Goal: Task Accomplishment & Management: Use online tool/utility

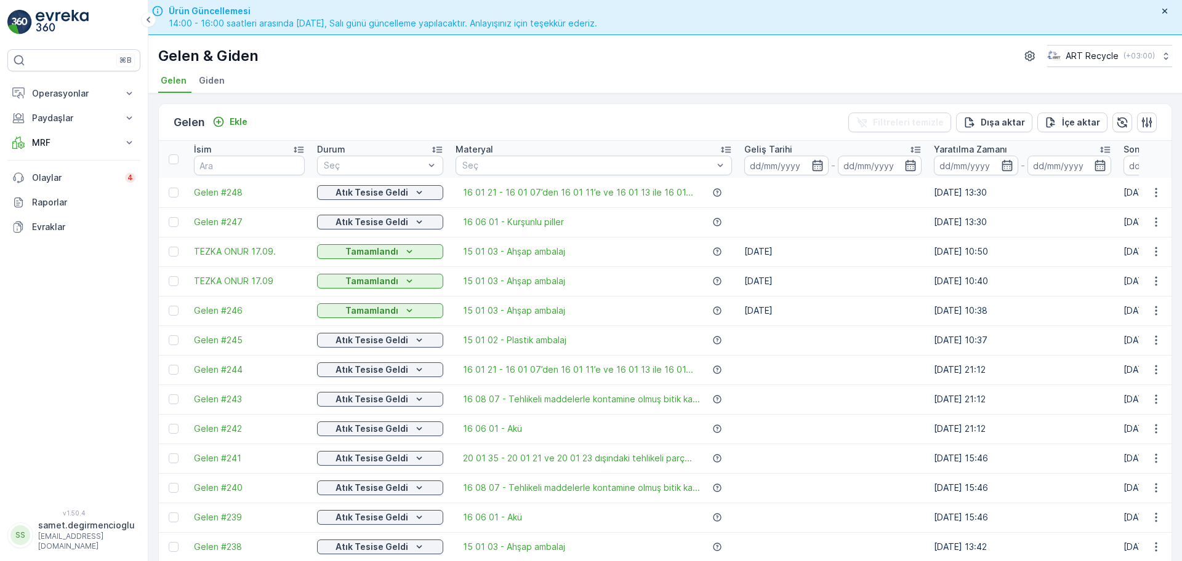
drag, startPoint x: 635, startPoint y: 81, endPoint x: 864, endPoint y: 87, distance: 229.1
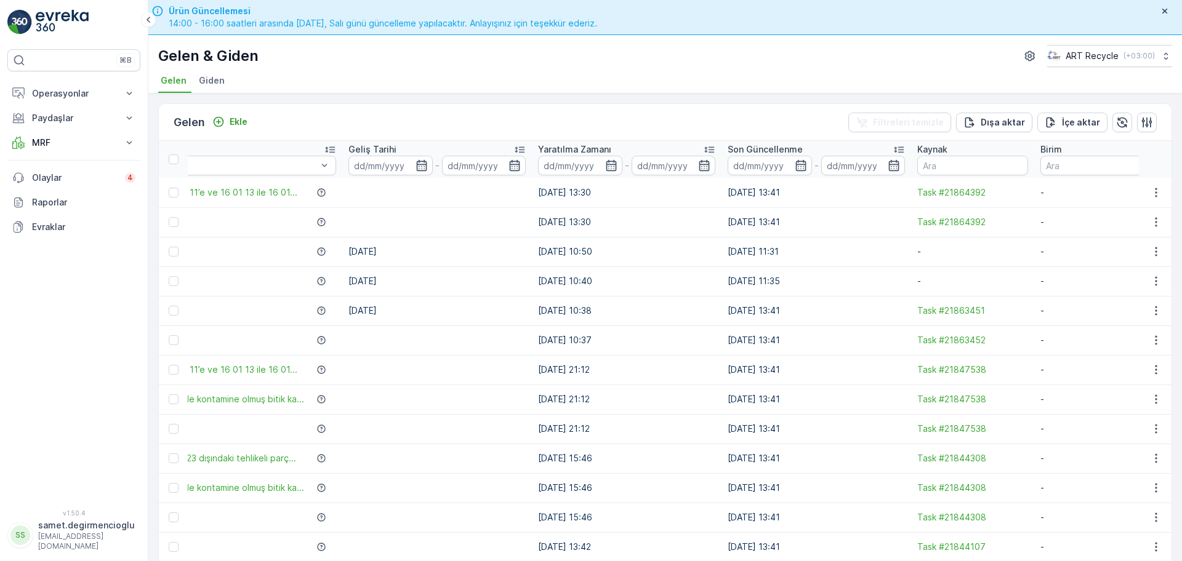
scroll to position [0, 535]
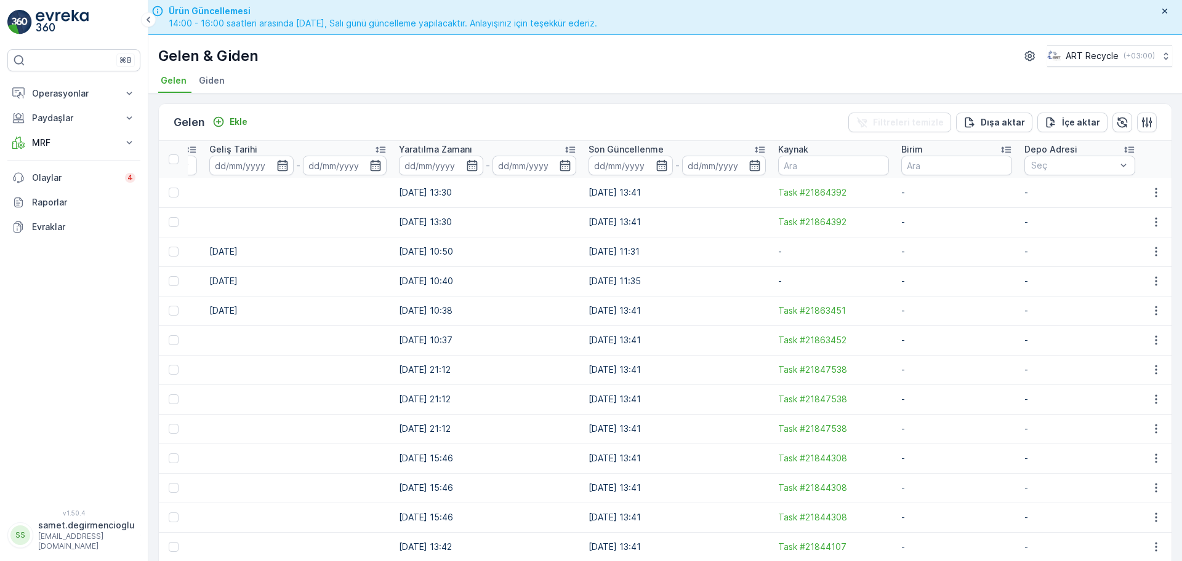
drag, startPoint x: 717, startPoint y: 116, endPoint x: 846, endPoint y: 116, distance: 129.3
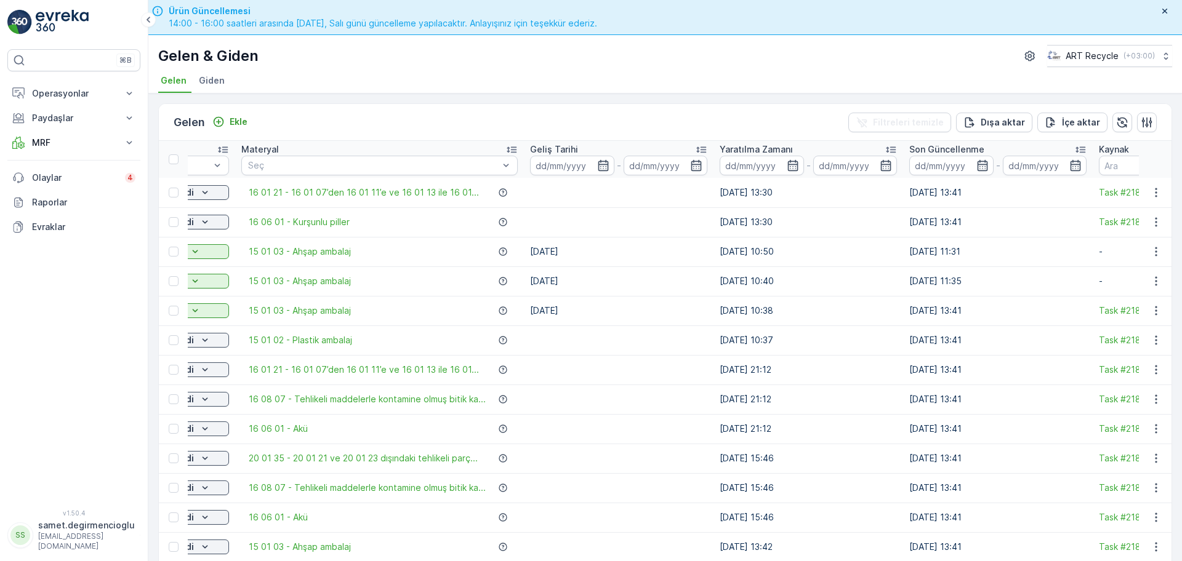
scroll to position [0, 0]
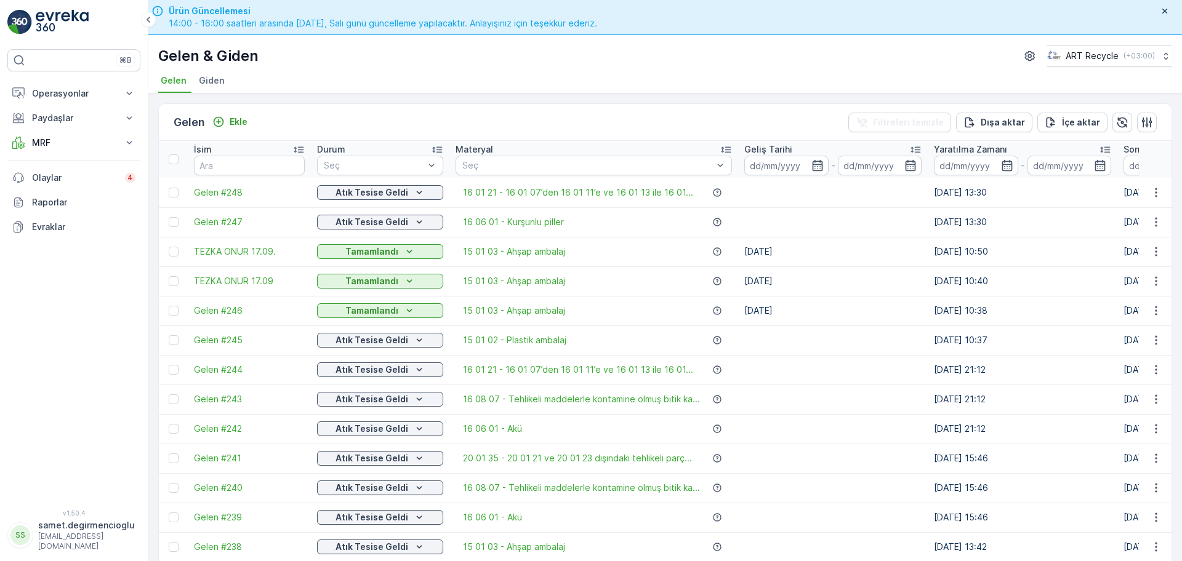
drag, startPoint x: 758, startPoint y: 114, endPoint x: 606, endPoint y: 123, distance: 151.7
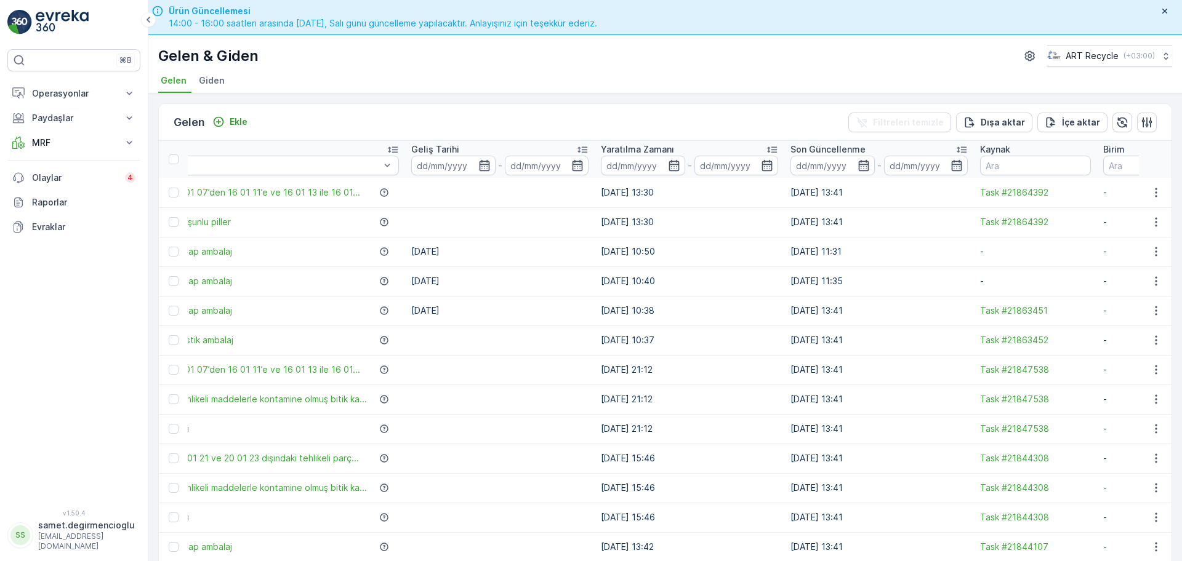
scroll to position [0, 535]
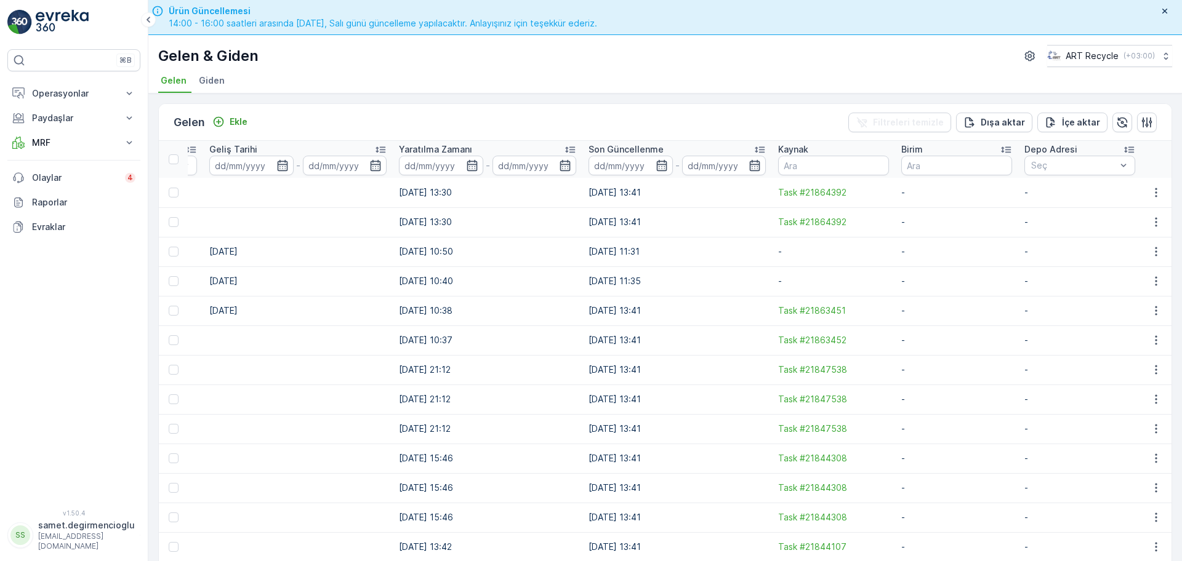
drag, startPoint x: 606, startPoint y: 123, endPoint x: 746, endPoint y: 105, distance: 140.9
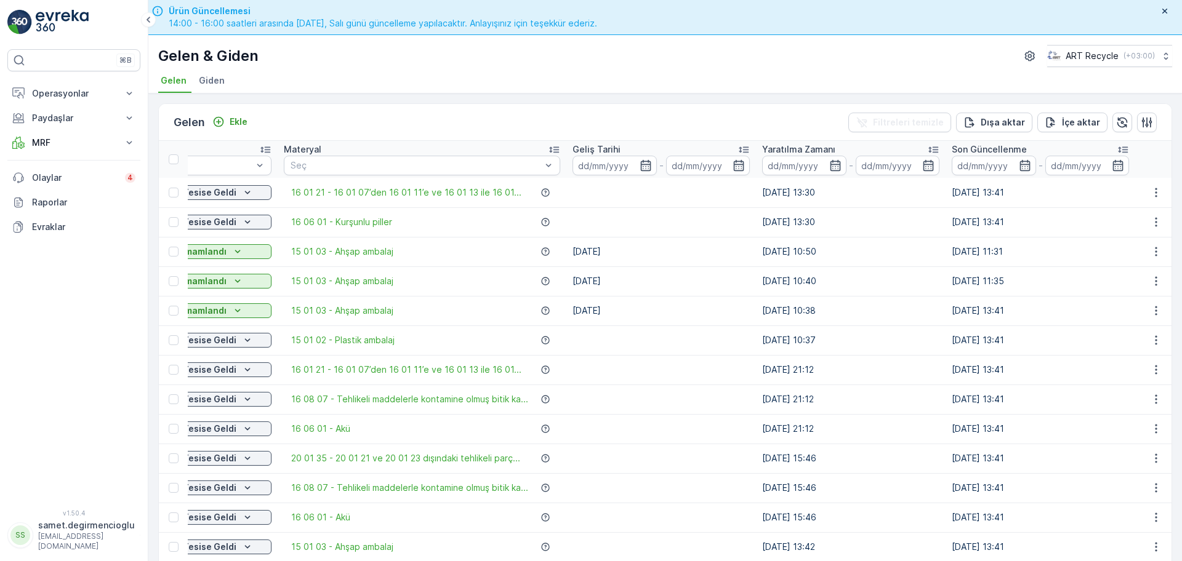
drag, startPoint x: 795, startPoint y: 121, endPoint x: 761, endPoint y: 127, distance: 34.4
click at [1143, 116] on icon "button" at bounding box center [1147, 122] width 12 height 12
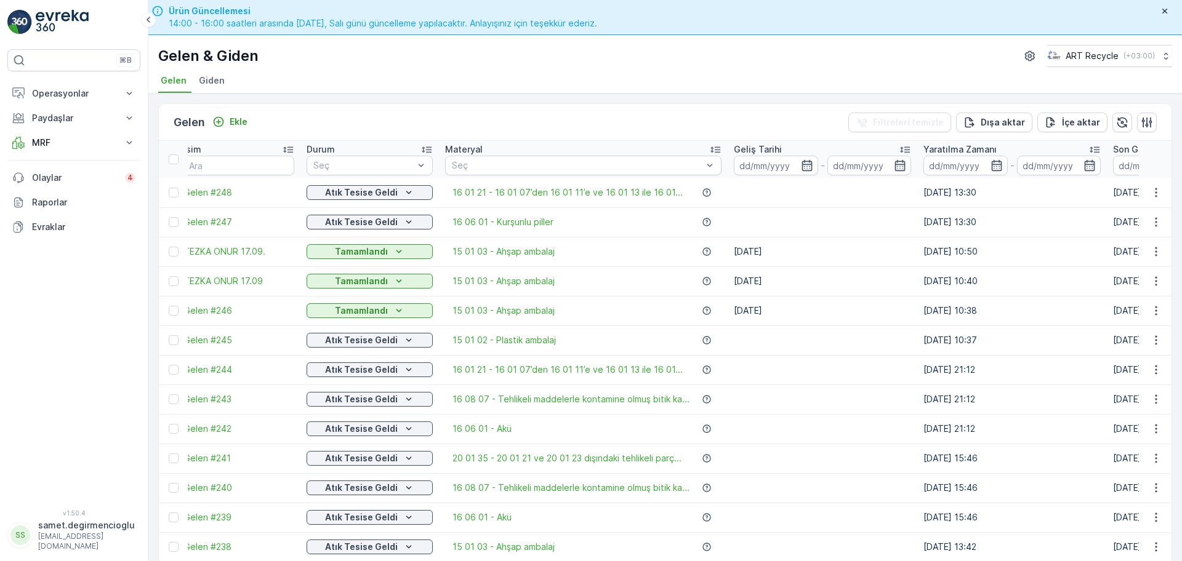
scroll to position [0, 0]
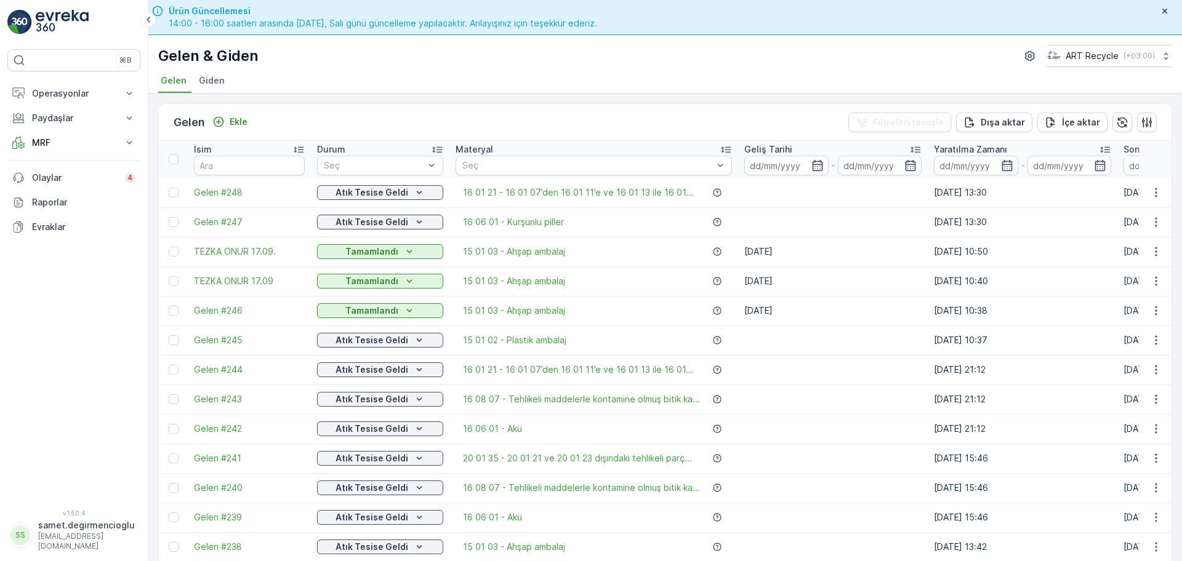
drag, startPoint x: 698, startPoint y: 254, endPoint x: 631, endPoint y: 265, distance: 68.1
click at [1142, 119] on icon "button" at bounding box center [1147, 122] width 12 height 12
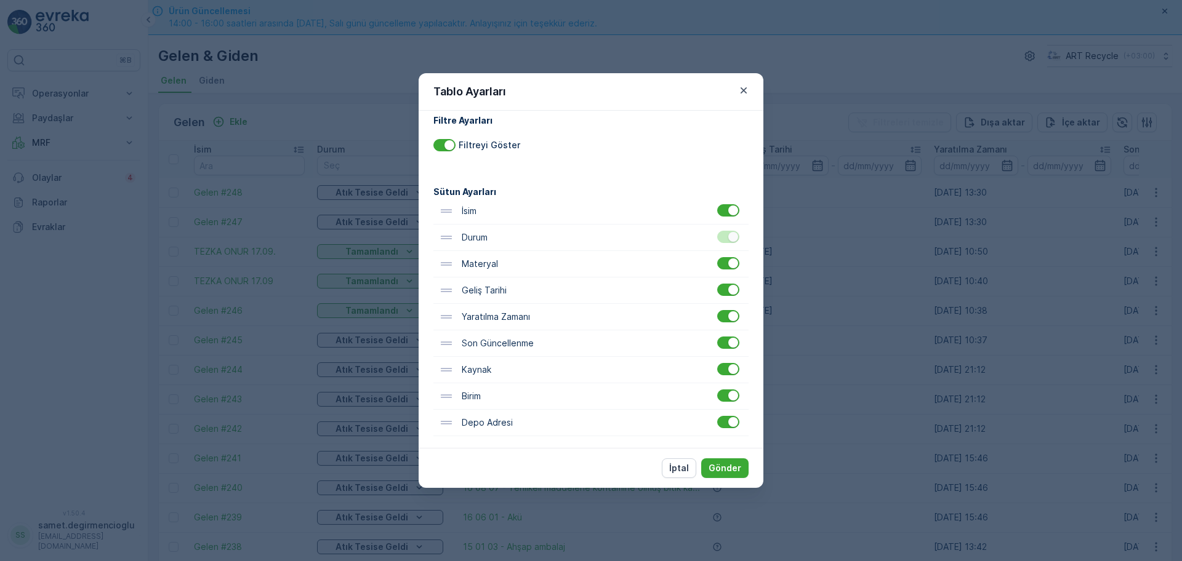
scroll to position [15, 0]
click at [680, 469] on p "İptal" at bounding box center [679, 468] width 20 height 12
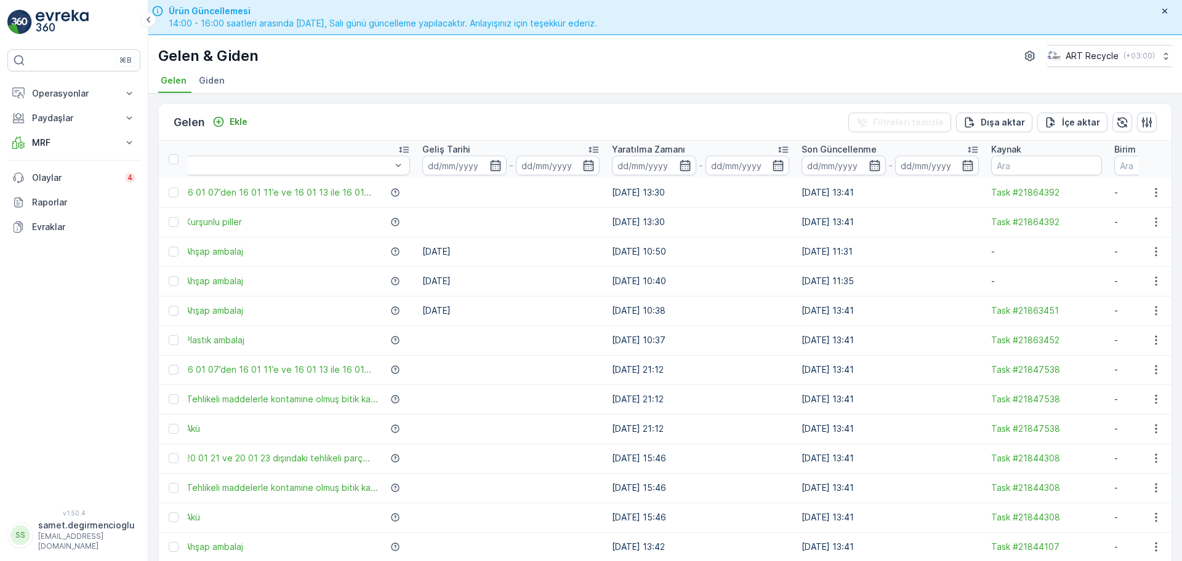
scroll to position [0, 443]
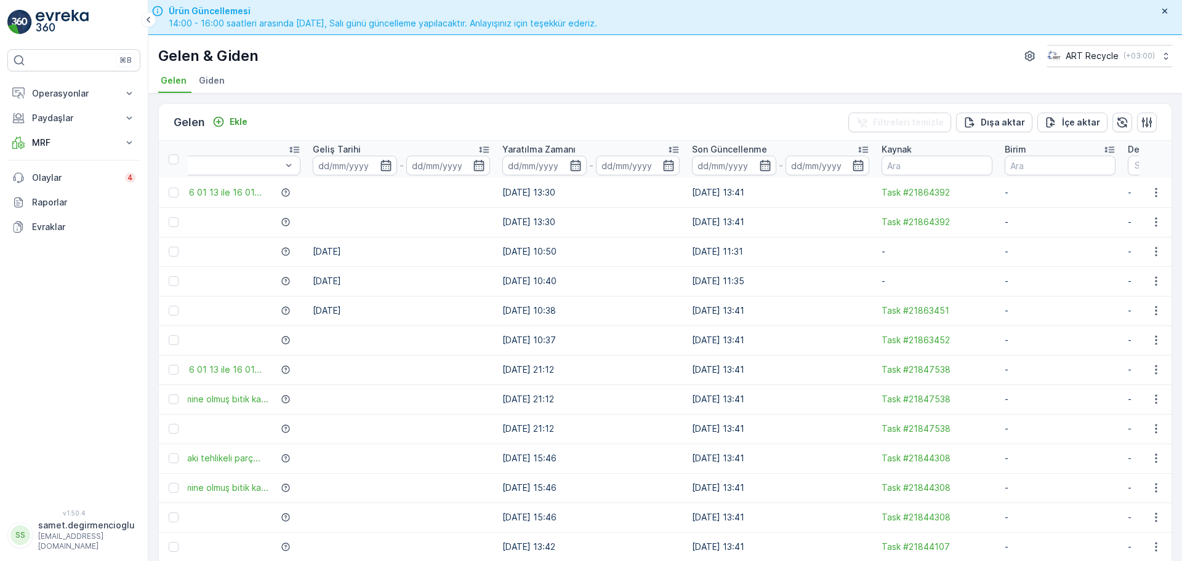
drag, startPoint x: 803, startPoint y: 393, endPoint x: 863, endPoint y: 380, distance: 61.2
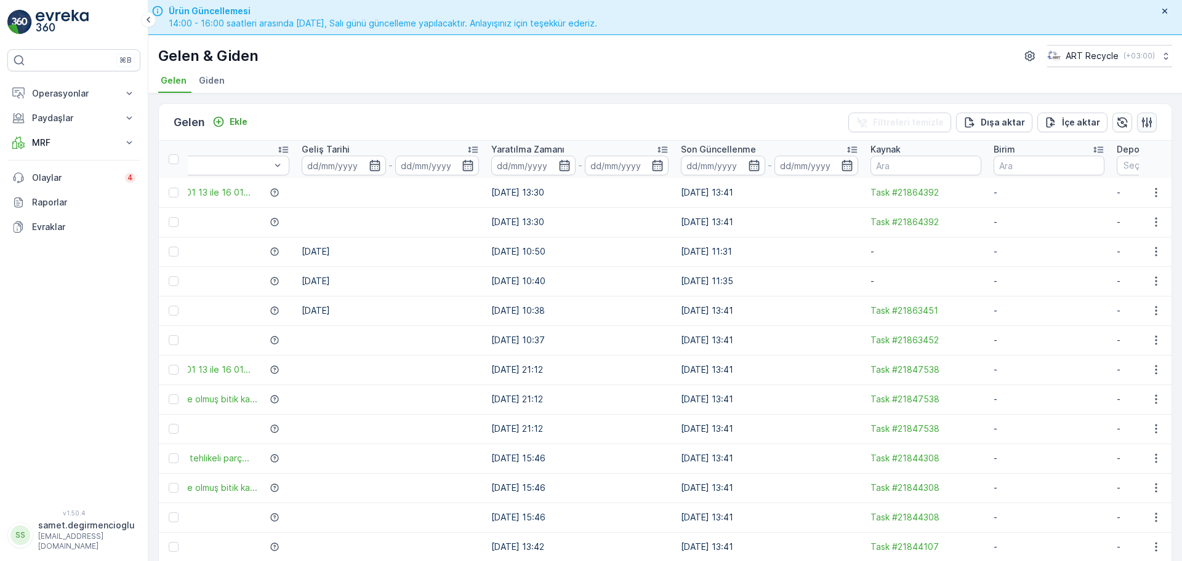
click at [1138, 114] on button "button" at bounding box center [1147, 123] width 20 height 20
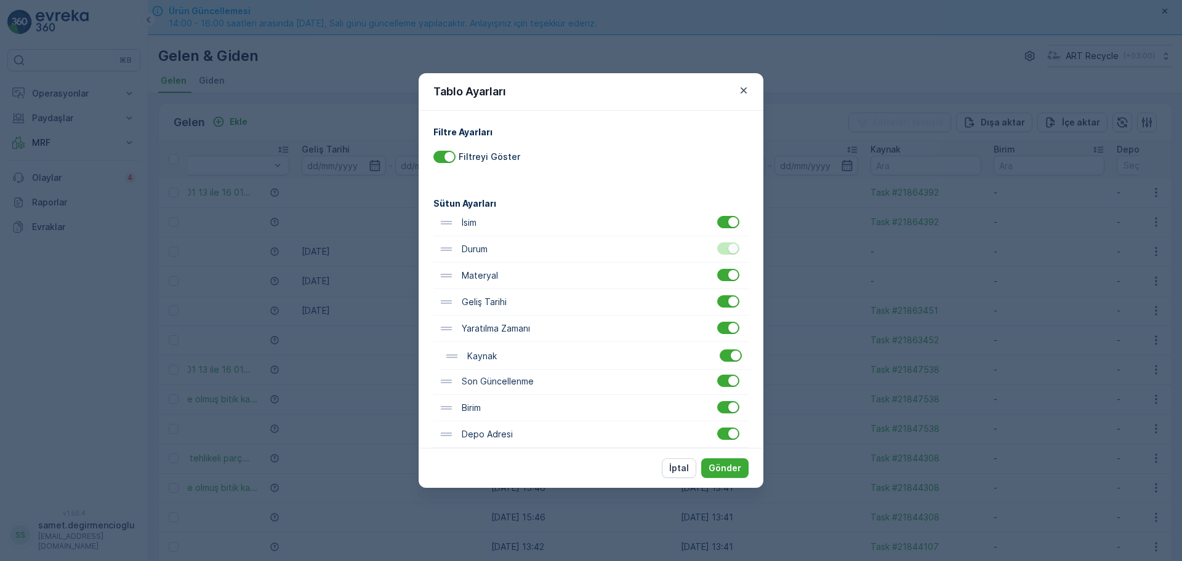
scroll to position [2, 0]
drag, startPoint x: 469, startPoint y: 390, endPoint x: 480, endPoint y: 301, distance: 89.9
click at [480, 301] on div "İsim Durum Materyal Geliş Tarihi Yaratılma Zamanı Son Güncellenme Kaynak Birim …" at bounding box center [590, 327] width 315 height 238
click at [729, 467] on p "Gönder" at bounding box center [725, 468] width 33 height 12
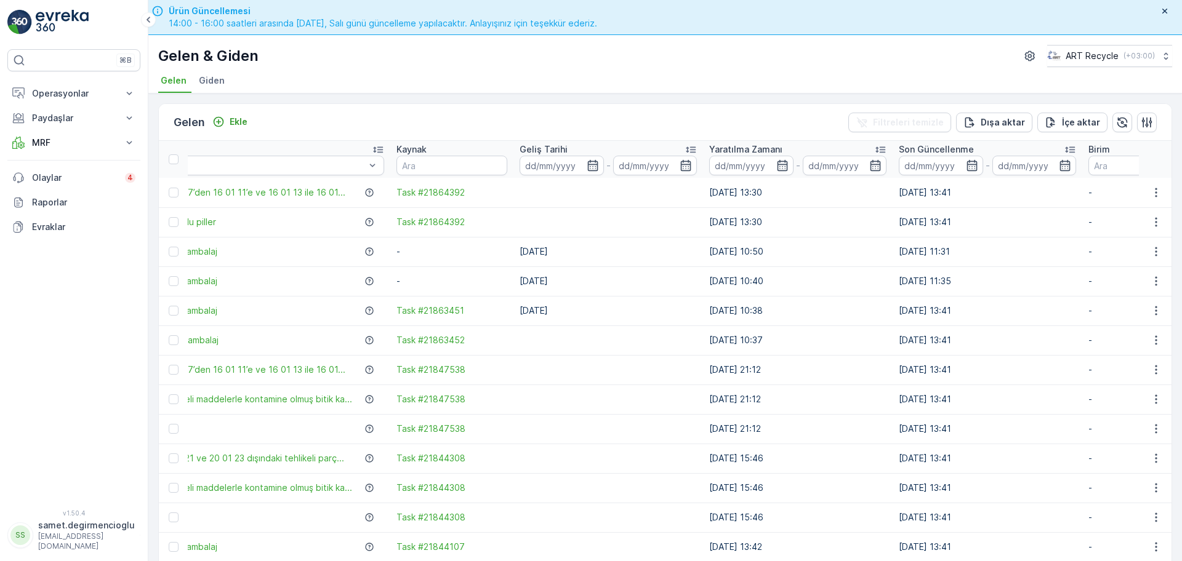
scroll to position [0, 0]
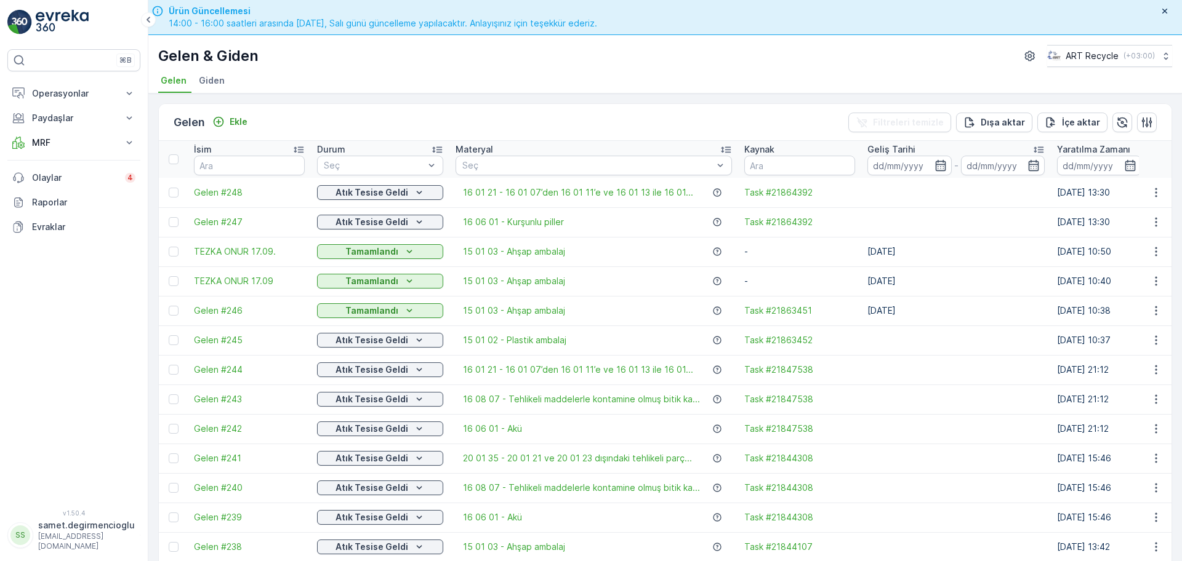
drag, startPoint x: 461, startPoint y: 340, endPoint x: 329, endPoint y: 326, distance: 132.4
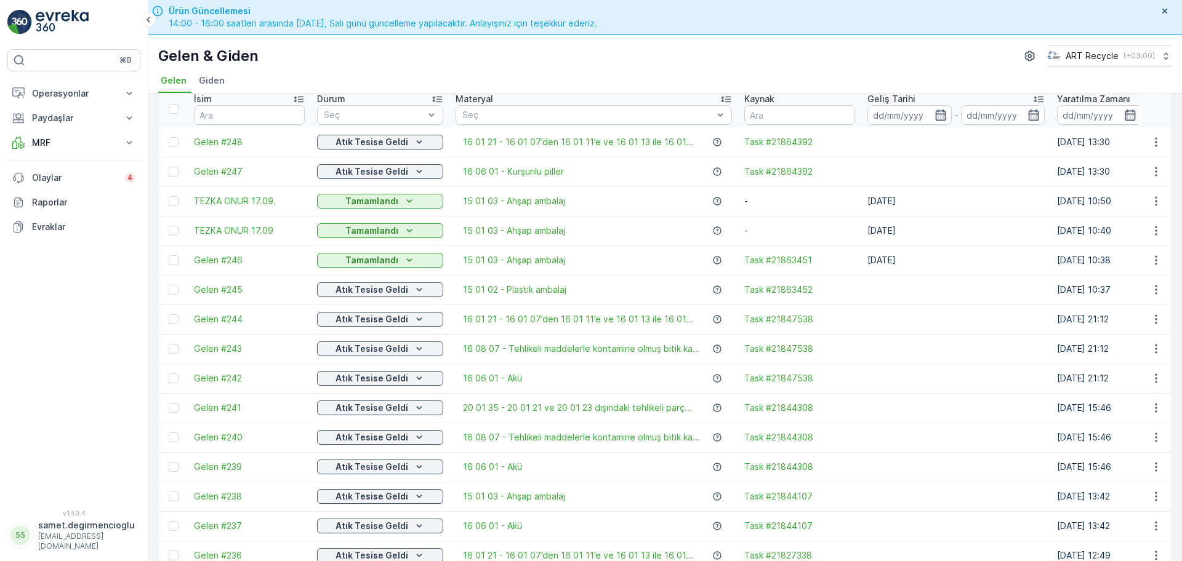
scroll to position [77, 0]
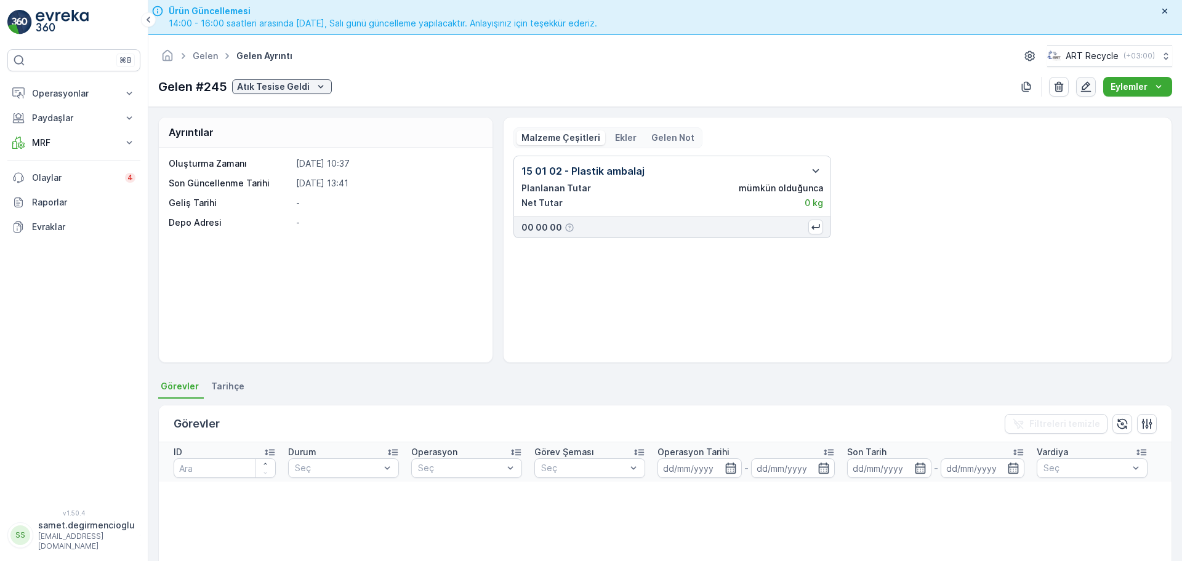
click at [1085, 88] on icon "button" at bounding box center [1086, 87] width 12 height 12
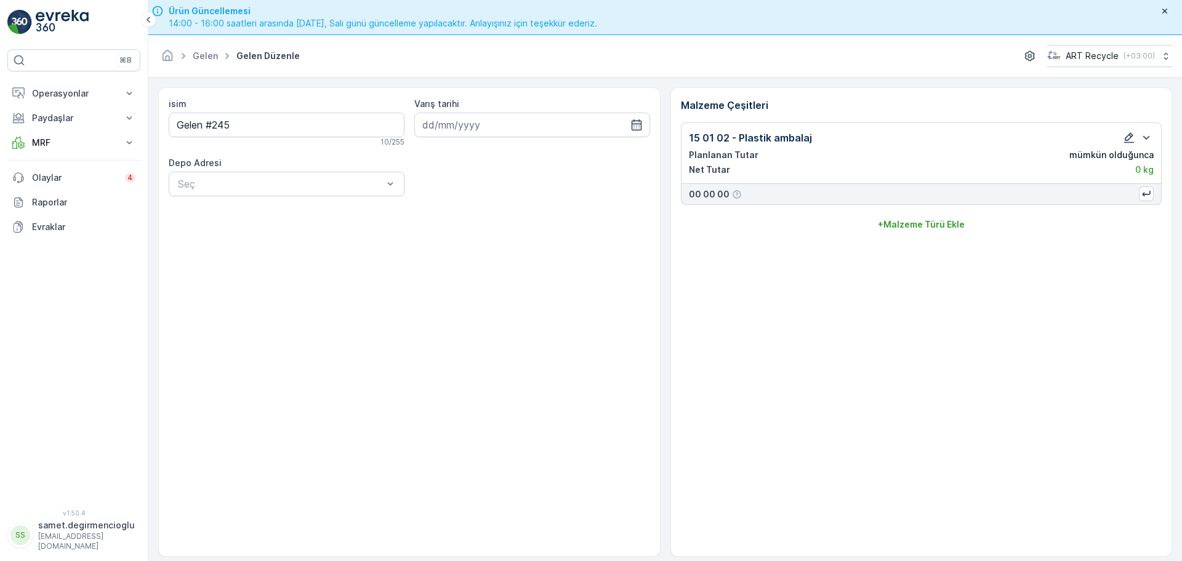
click at [1123, 135] on icon "button" at bounding box center [1129, 138] width 12 height 12
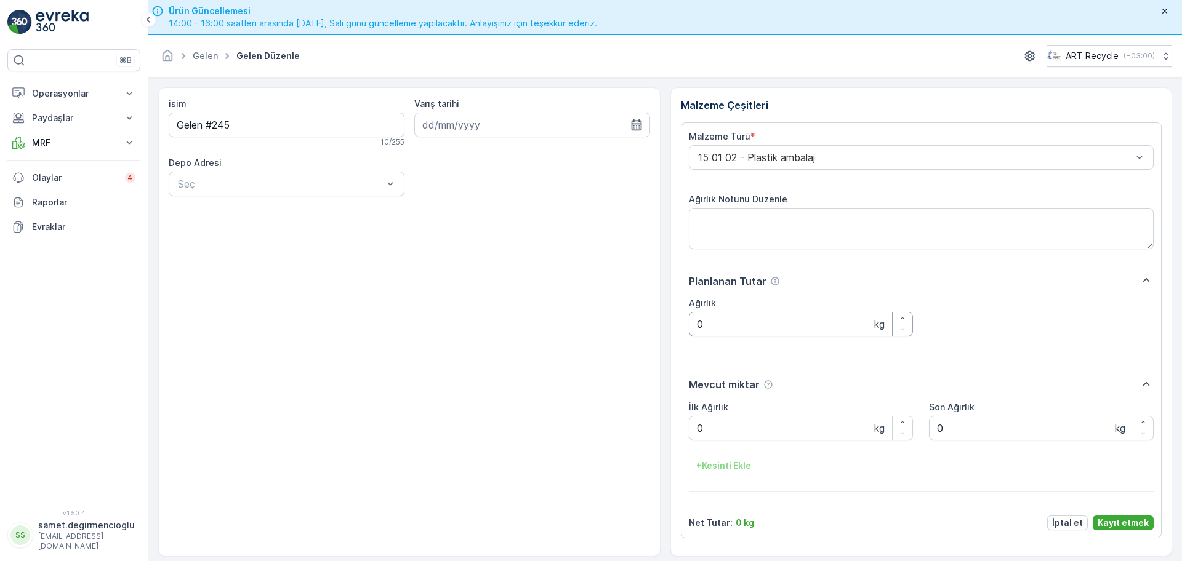
click at [782, 329] on input "0" at bounding box center [801, 324] width 225 height 25
type input "420"
drag, startPoint x: 734, startPoint y: 429, endPoint x: 333, endPoint y: 379, distance: 404.5
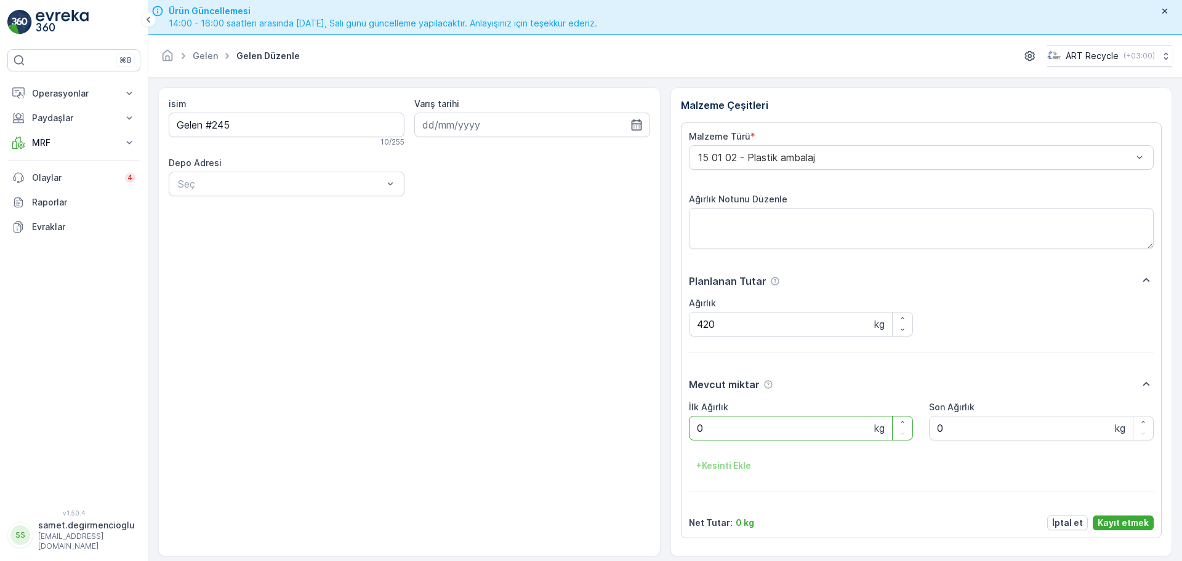
click at [368, 383] on div "isim Gelen #245 10 / 255 Varış tarihi Depo Adresi Seç Malzeme Çeşitleri Malzeme…" at bounding box center [665, 322] width 1014 height 470
type Ağırlık "420"
click at [1116, 519] on p "Kayıt etmek" at bounding box center [1123, 523] width 51 height 12
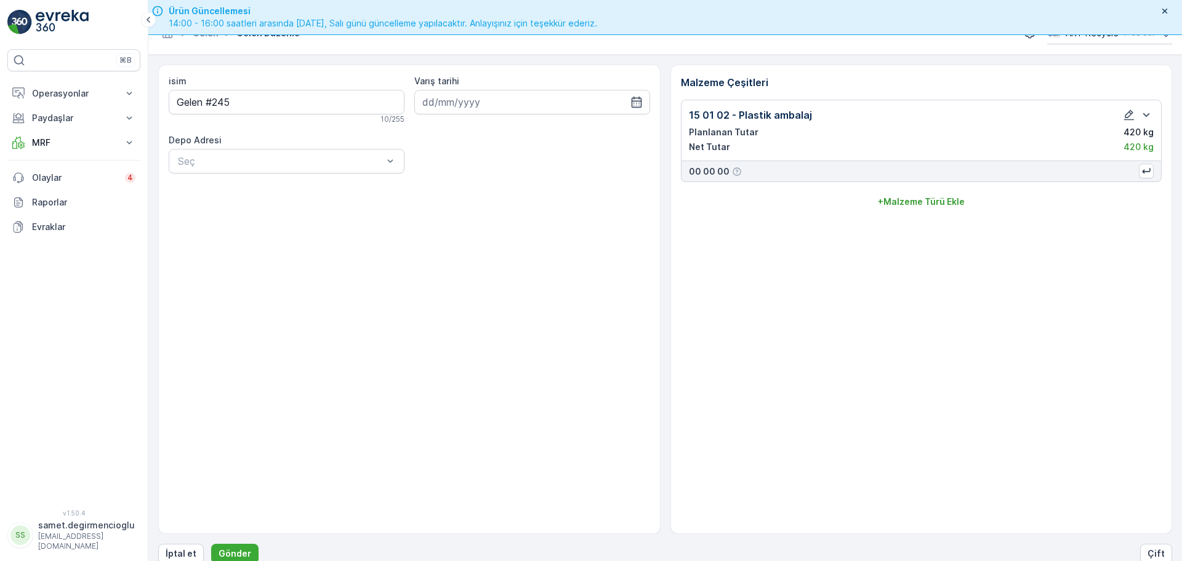
scroll to position [35, 0]
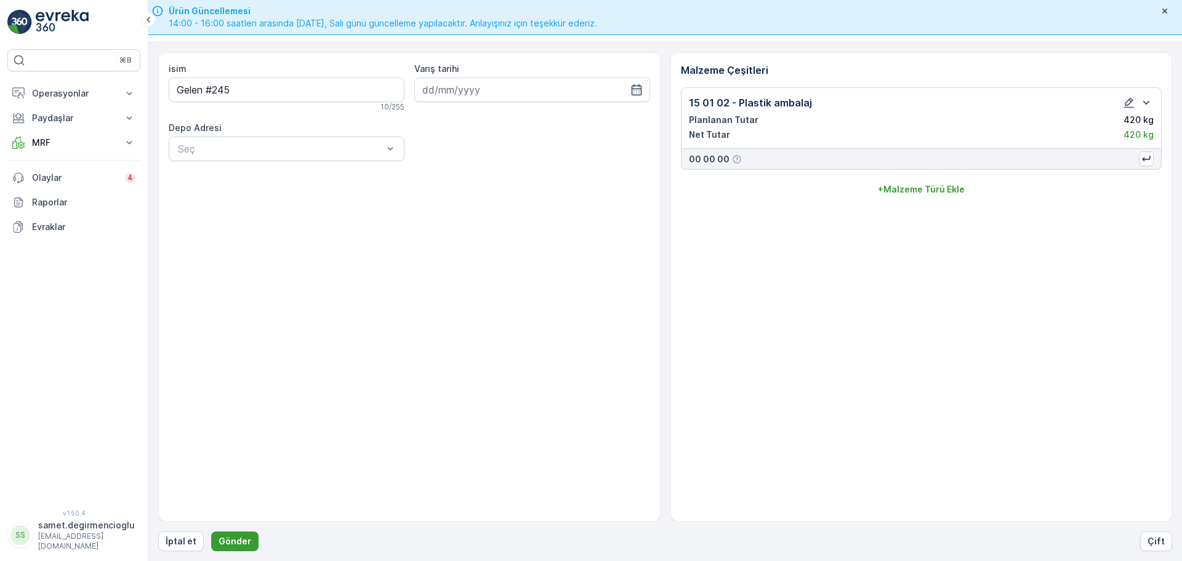
click at [225, 542] on p "Gönder" at bounding box center [235, 542] width 33 height 12
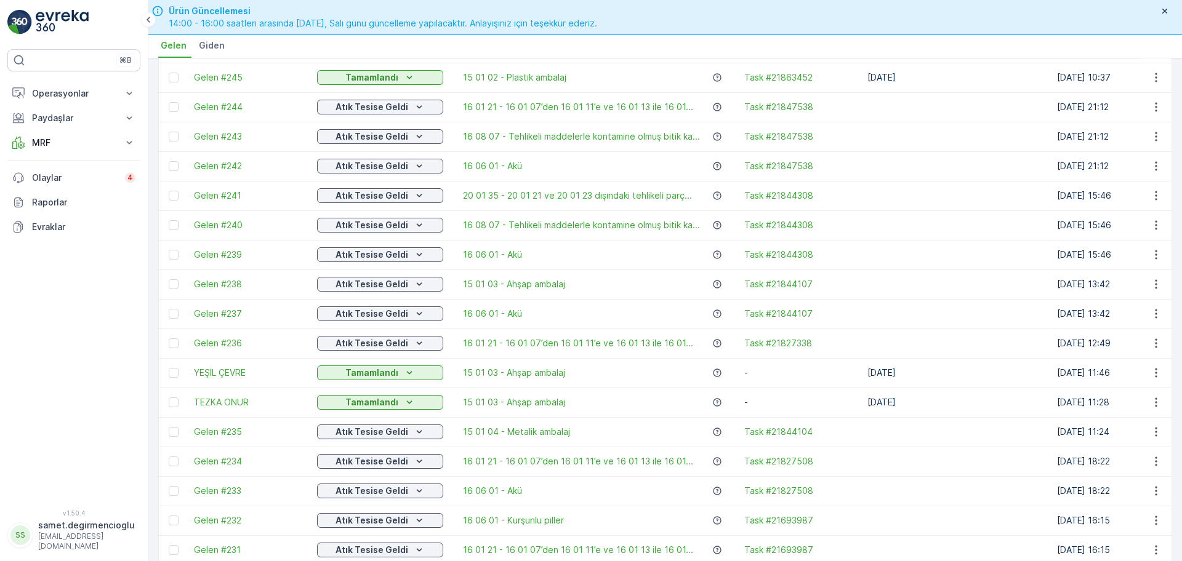
scroll to position [231, 0]
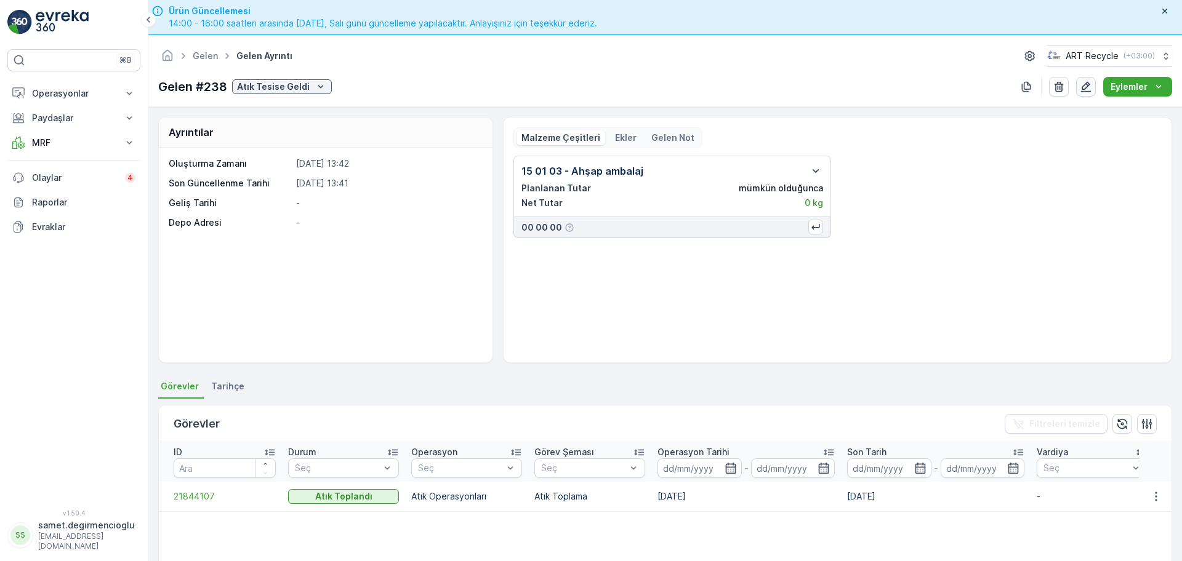
click at [1078, 82] on button "button" at bounding box center [1086, 87] width 20 height 20
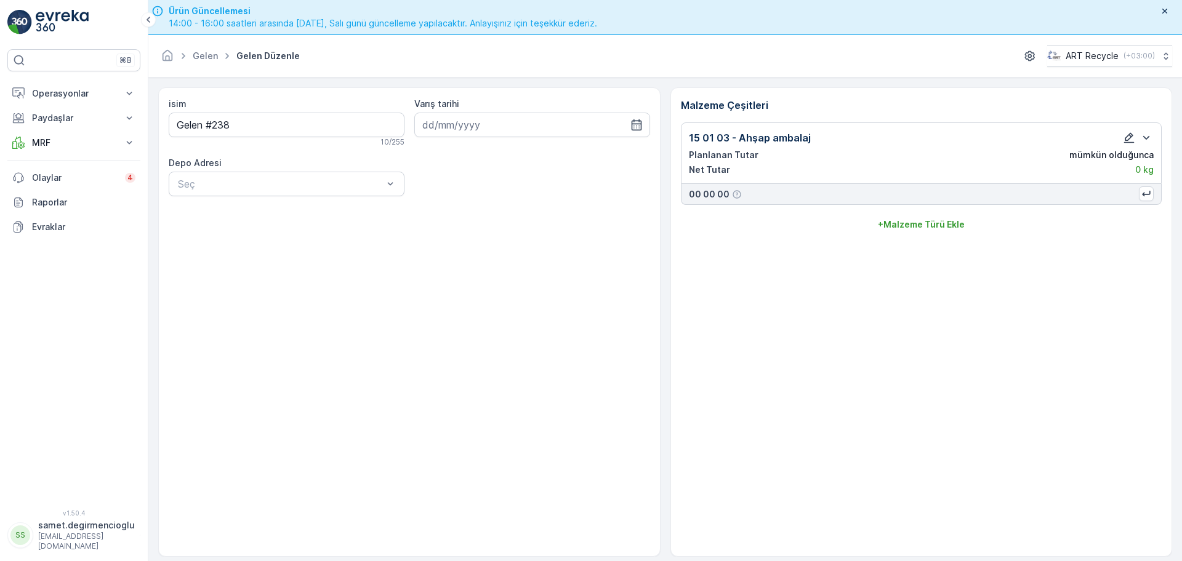
click at [1133, 136] on icon "button" at bounding box center [1129, 138] width 12 height 12
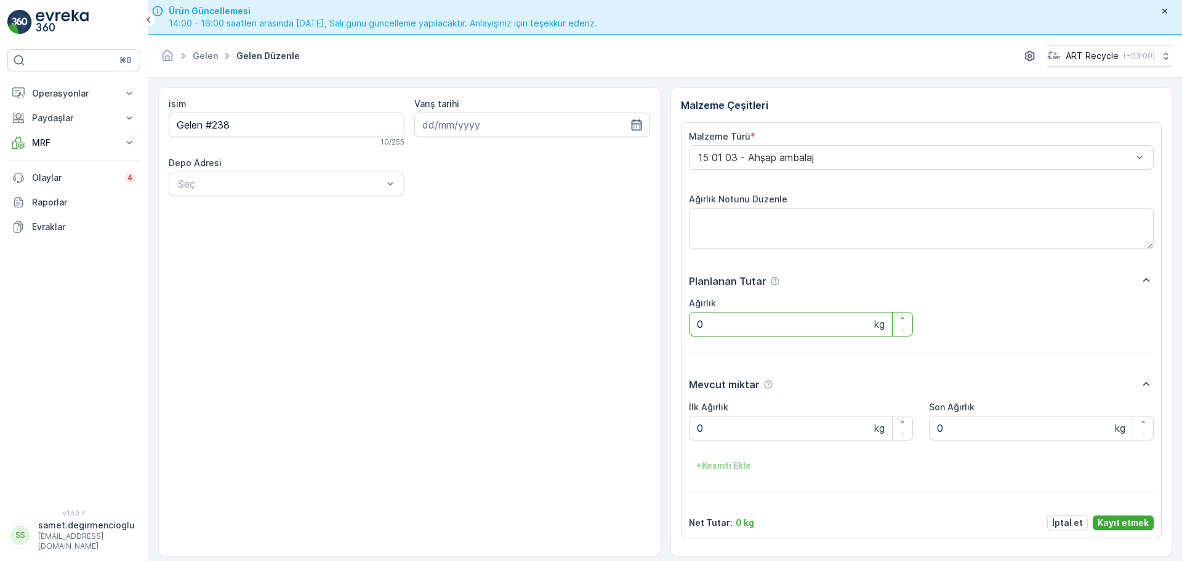
drag, startPoint x: 770, startPoint y: 320, endPoint x: 413, endPoint y: 294, distance: 358.0
click at [494, 295] on div "isim Gelen #238 10 / 255 Varış tarihi Depo Adresi Seç Malzeme Çeşitleri Malzeme…" at bounding box center [665, 322] width 1014 height 470
type input "2300"
drag, startPoint x: 769, startPoint y: 428, endPoint x: 508, endPoint y: 415, distance: 262.0
click at [540, 417] on div "isim Gelen #238 10 / 255 Varış tarihi Depo Adresi Seç Malzeme Çeşitleri Malzeme…" at bounding box center [665, 322] width 1014 height 470
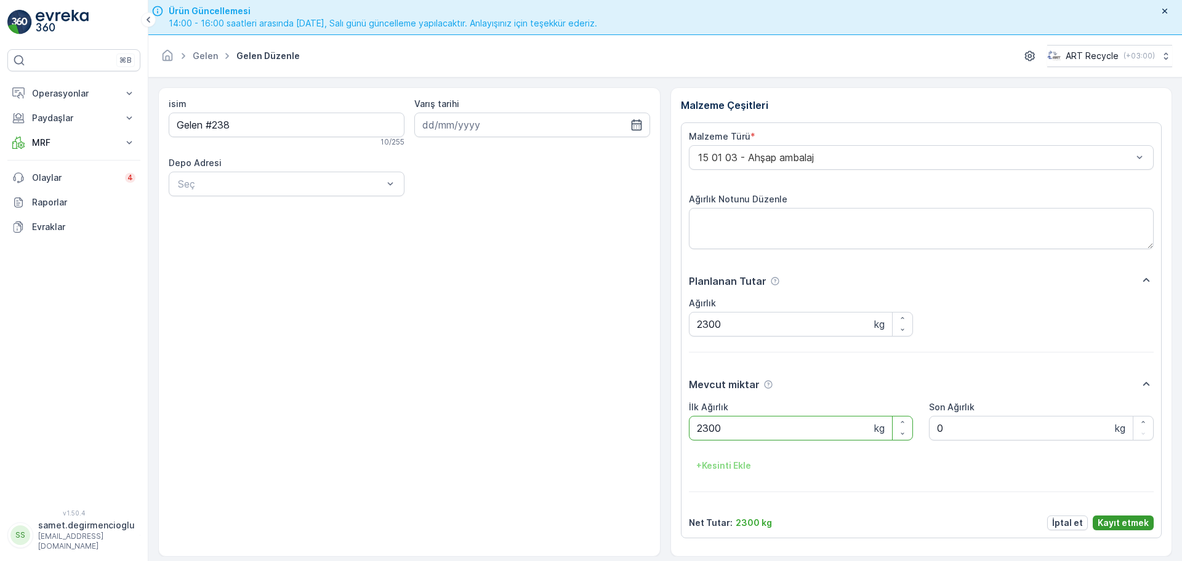
type Ağırlık "2300"
click at [1130, 521] on p "Kayıt etmek" at bounding box center [1123, 523] width 51 height 12
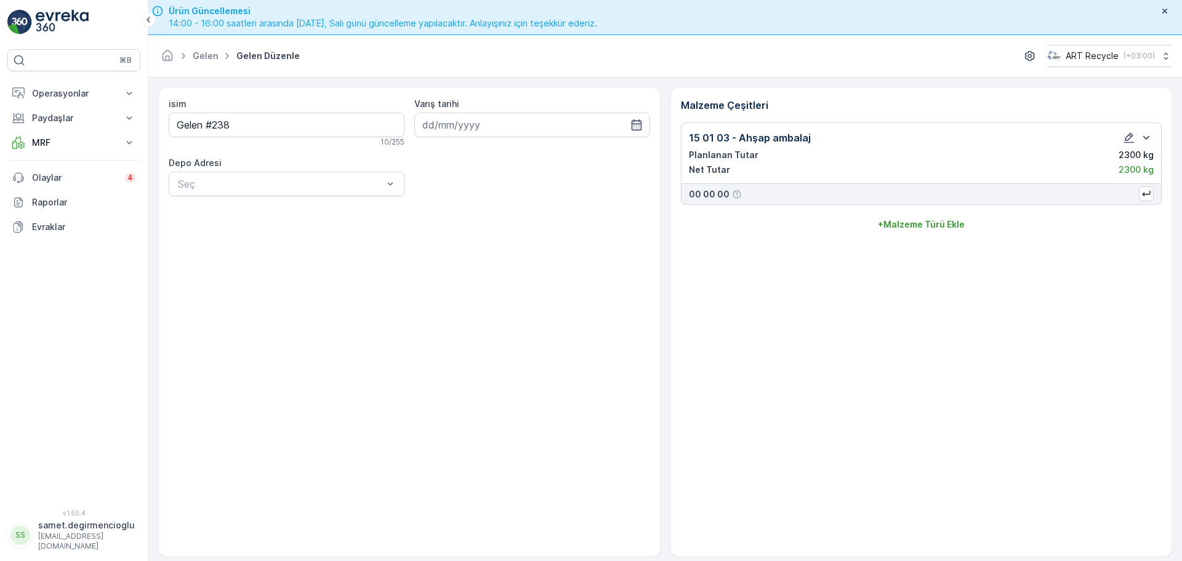
scroll to position [35, 0]
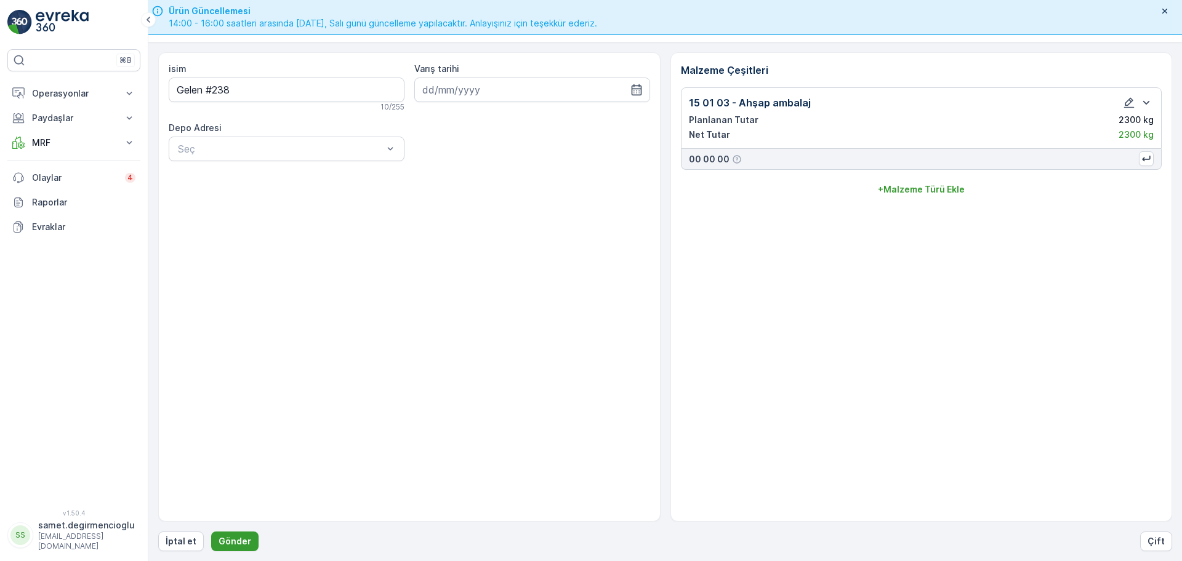
click at [229, 536] on p "Gönder" at bounding box center [235, 542] width 33 height 12
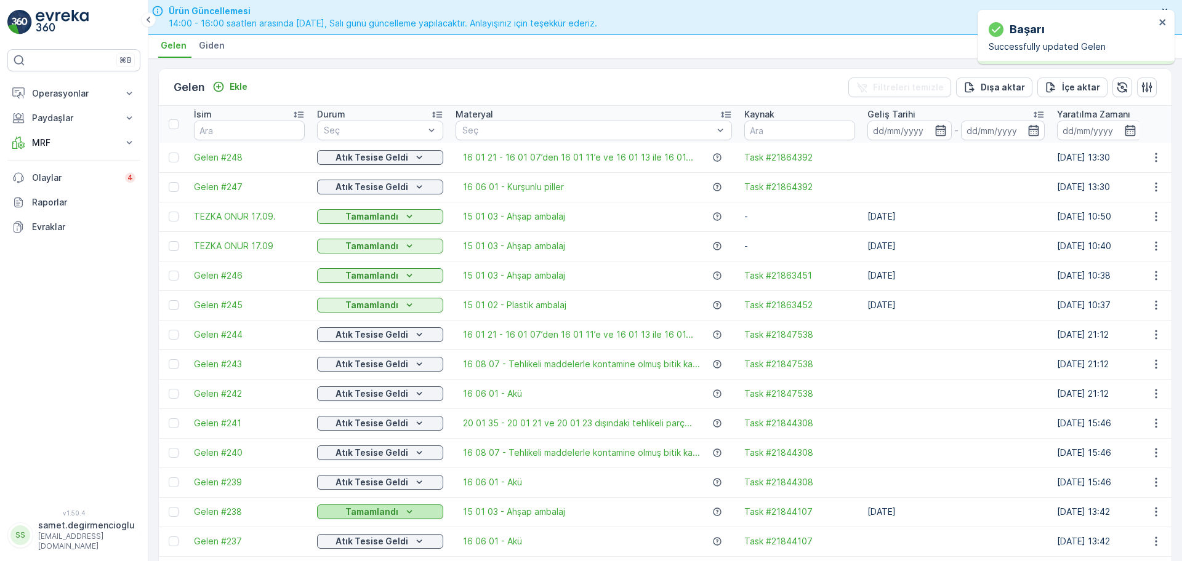
click at [394, 512] on p "Tamamlandı" at bounding box center [371, 512] width 53 height 12
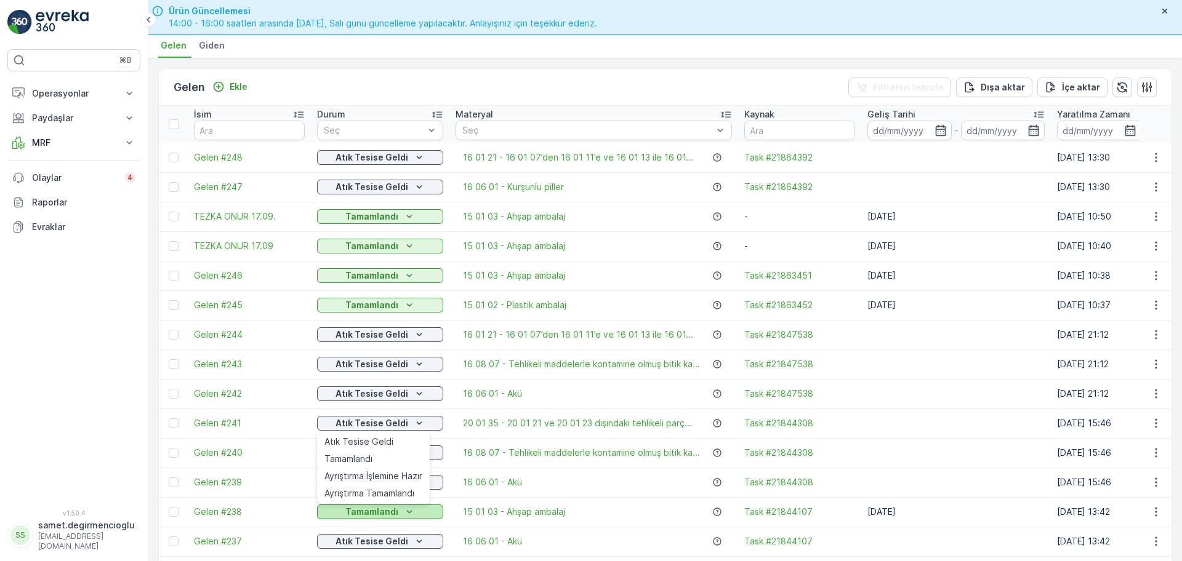
click at [394, 512] on p "Tamamlandı" at bounding box center [371, 512] width 53 height 12
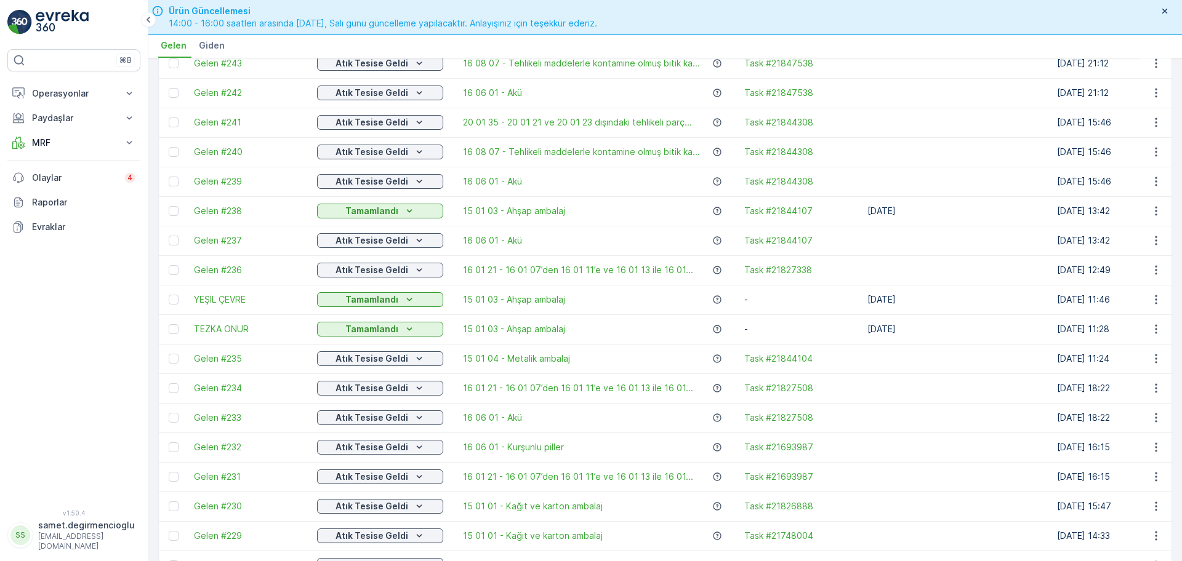
scroll to position [308, 0]
